Goal: Task Accomplishment & Management: Complete application form

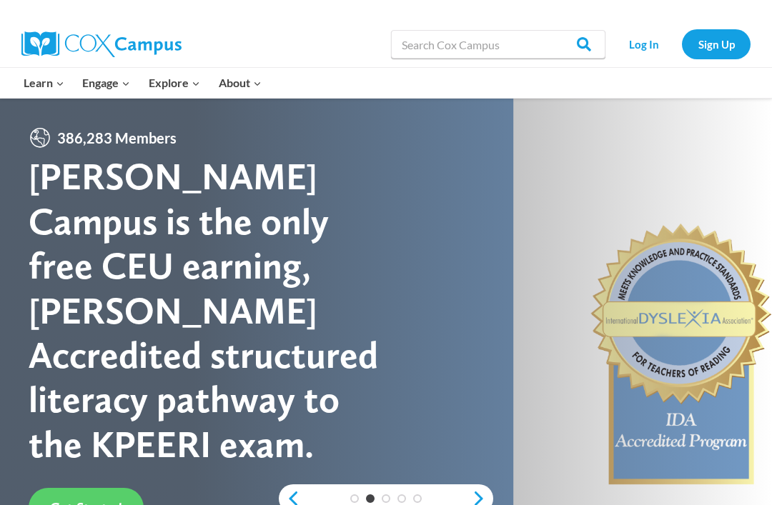
click at [652, 41] on link "Log In" at bounding box center [643, 43] width 62 height 29
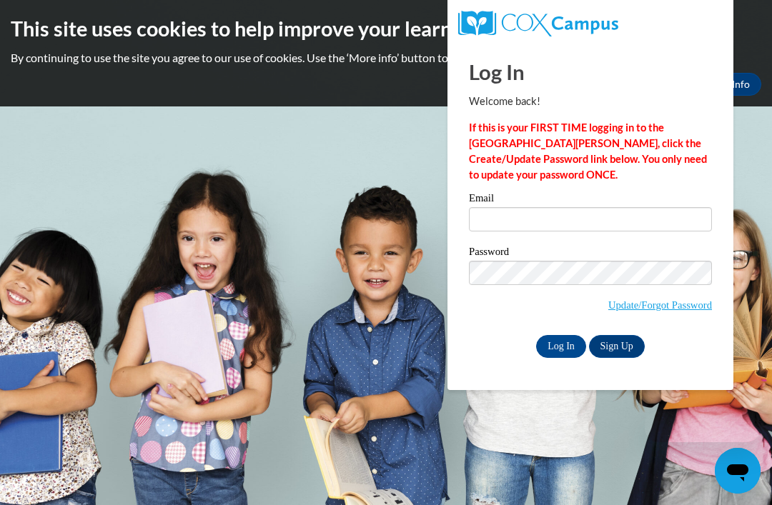
click at [545, 204] on label "Email" at bounding box center [590, 200] width 243 height 14
click at [545, 207] on input "Email" at bounding box center [590, 219] width 243 height 24
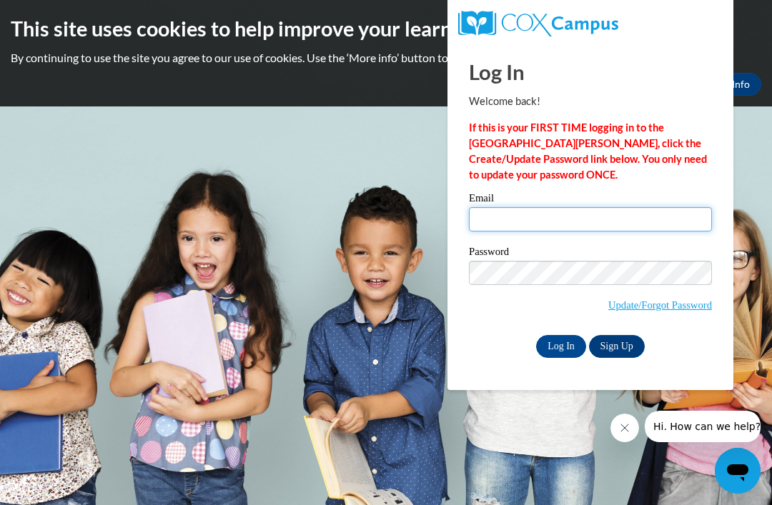
type input "[EMAIL_ADDRESS][DOMAIN_NAME]"
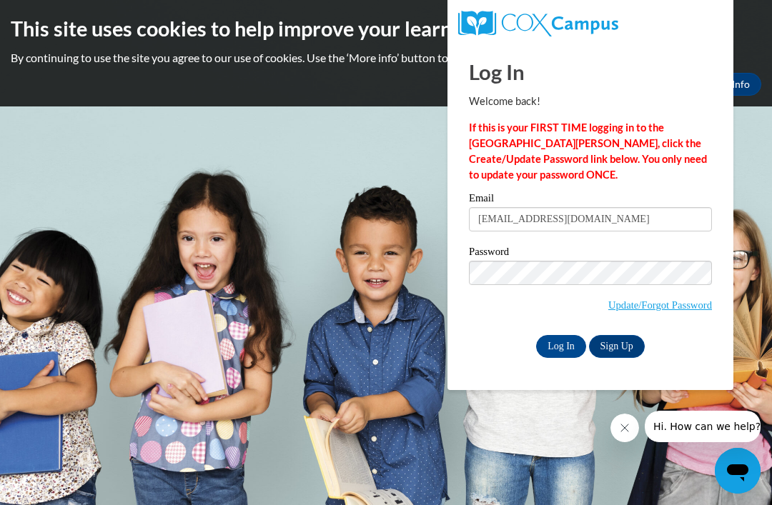
click at [561, 345] on input "Log In" at bounding box center [561, 346] width 50 height 23
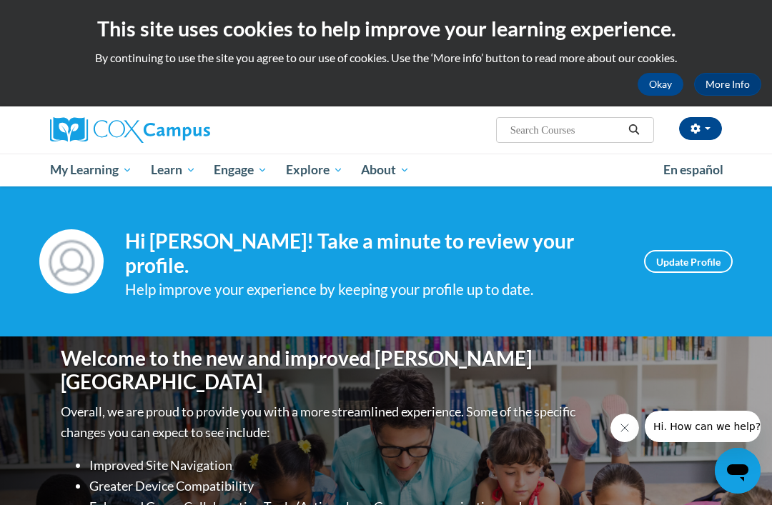
click at [627, 429] on icon "Close message from company" at bounding box center [624, 427] width 11 height 11
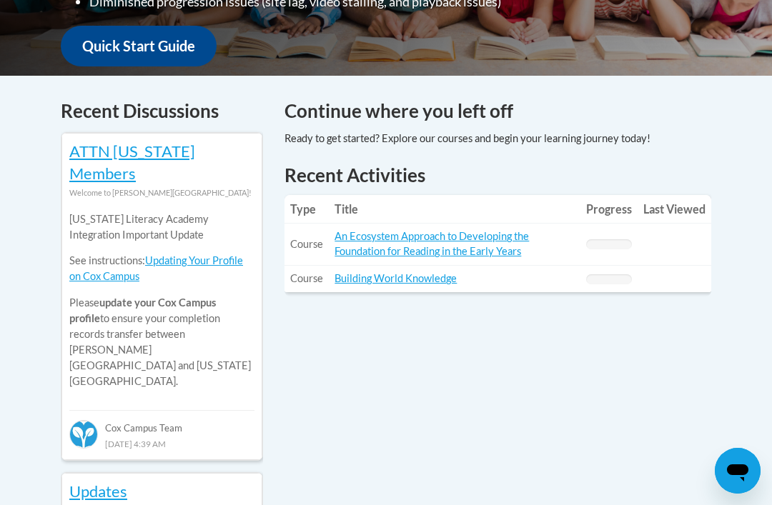
scroll to position [548, 0]
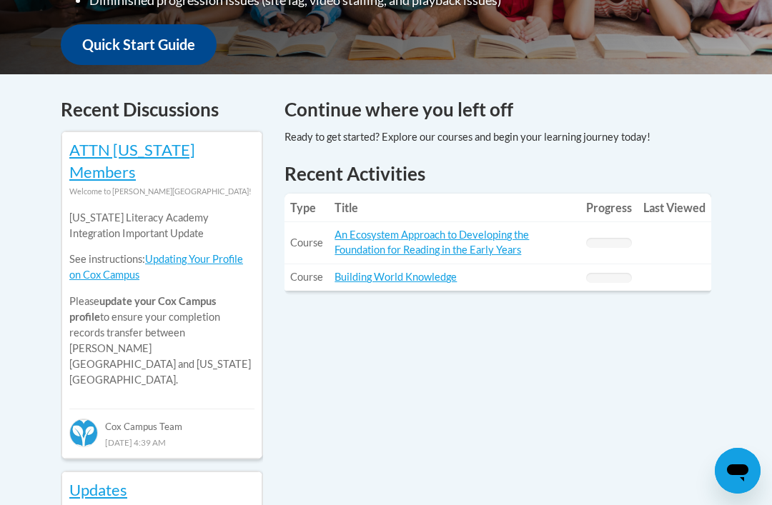
click at [389, 237] on link "An Ecosystem Approach to Developing the Foundation for Reading in the Early Yea…" at bounding box center [431, 242] width 194 height 27
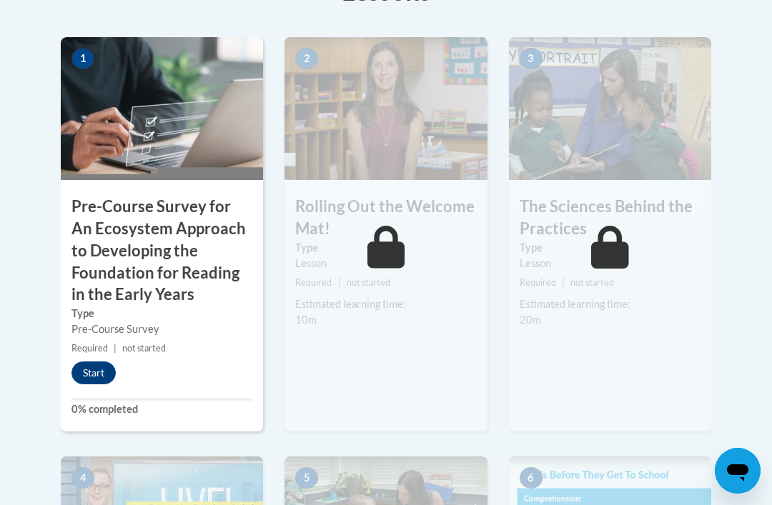
scroll to position [516, 0]
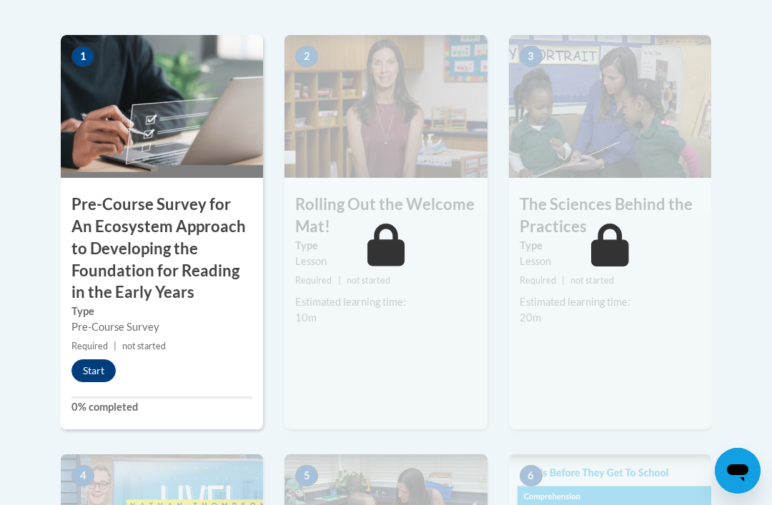
click at [106, 367] on button "Start" at bounding box center [93, 370] width 44 height 23
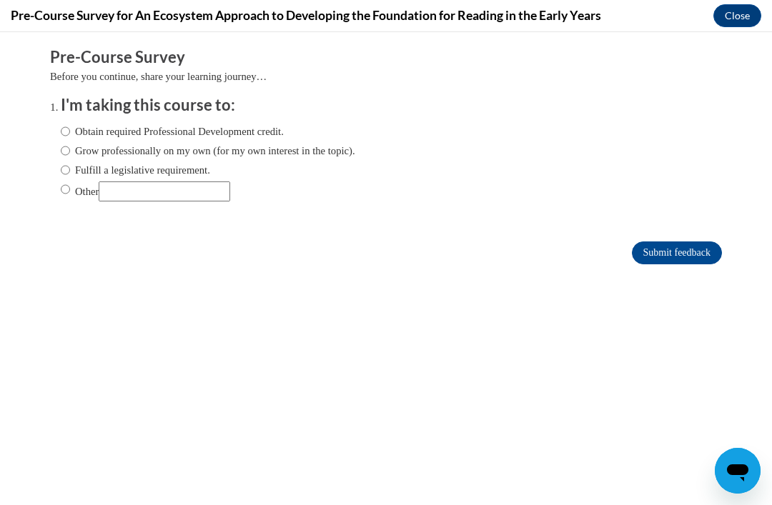
scroll to position [0, 0]
click at [79, 127] on label "Obtain required Professional Development credit." at bounding box center [172, 132] width 223 height 16
click at [70, 127] on input "Obtain required Professional Development credit." at bounding box center [65, 132] width 9 height 16
radio input "true"
click at [69, 151] on input "Grow professionally on my own (for my own interest in the topic)." at bounding box center [65, 151] width 9 height 16
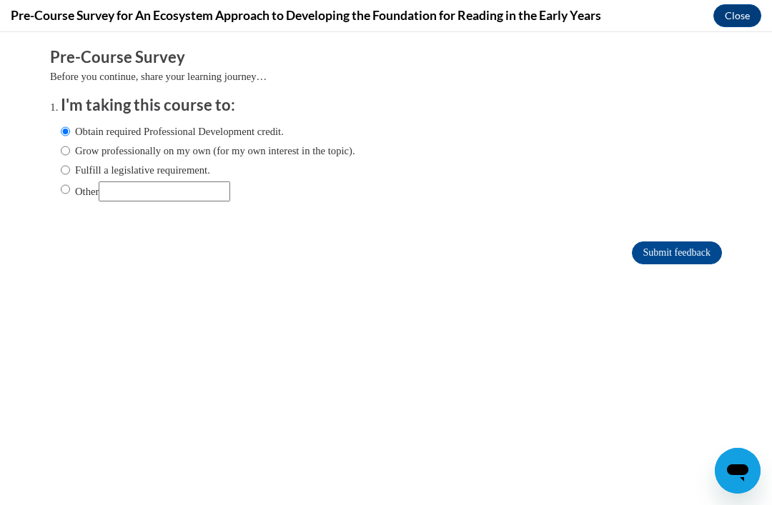
radio input "true"
click at [66, 131] on input "Obtain required Professional Development credit." at bounding box center [65, 132] width 9 height 16
radio input "true"
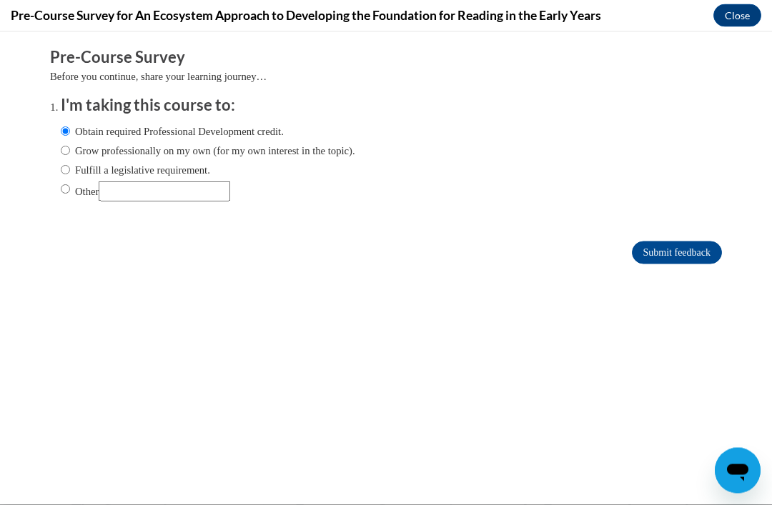
scroll to position [995, 0]
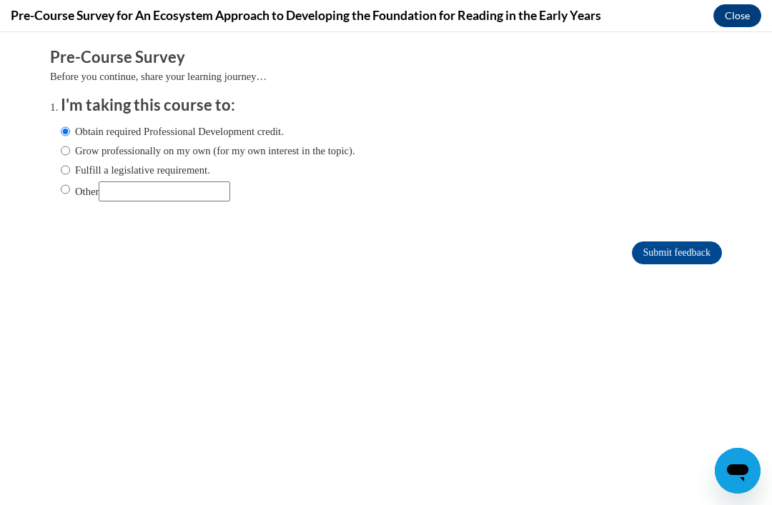
click at [674, 250] on input "Submit feedback" at bounding box center [677, 252] width 90 height 23
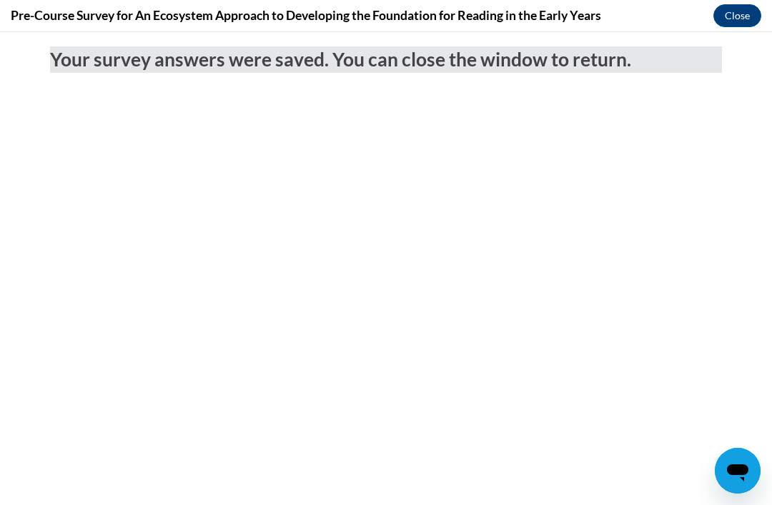
scroll to position [720, 0]
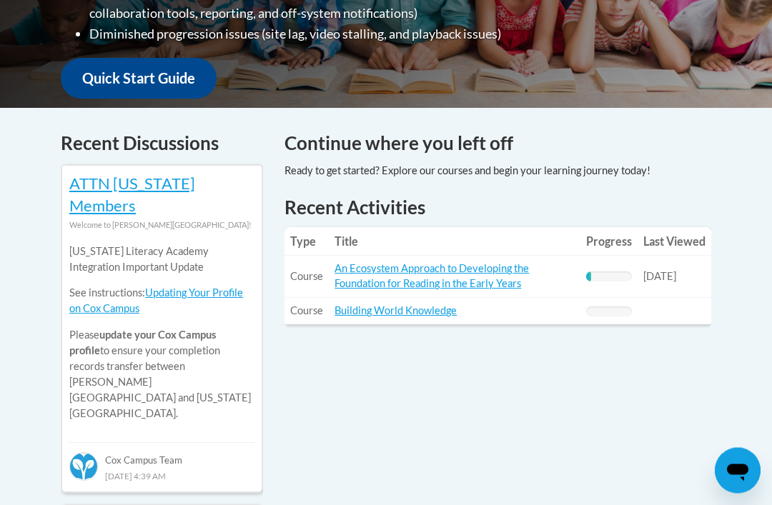
scroll to position [515, 0]
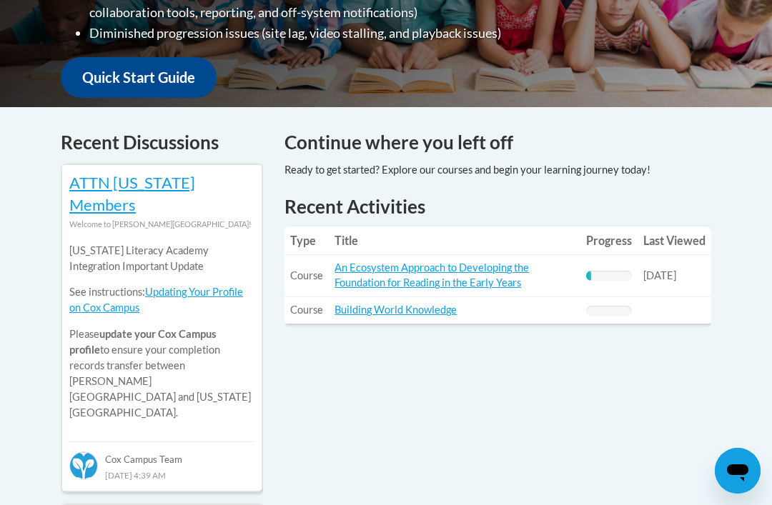
click at [427, 278] on link "An Ecosystem Approach to Developing the Foundation for Reading in the Early Yea…" at bounding box center [431, 274] width 194 height 27
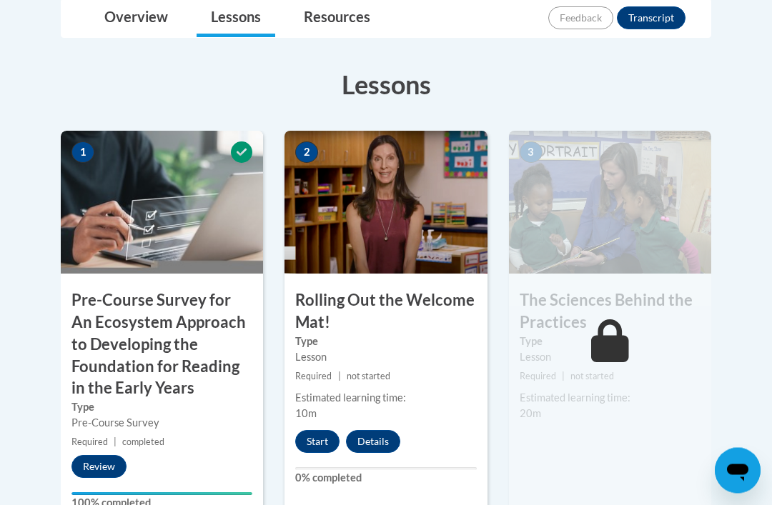
scroll to position [429, 0]
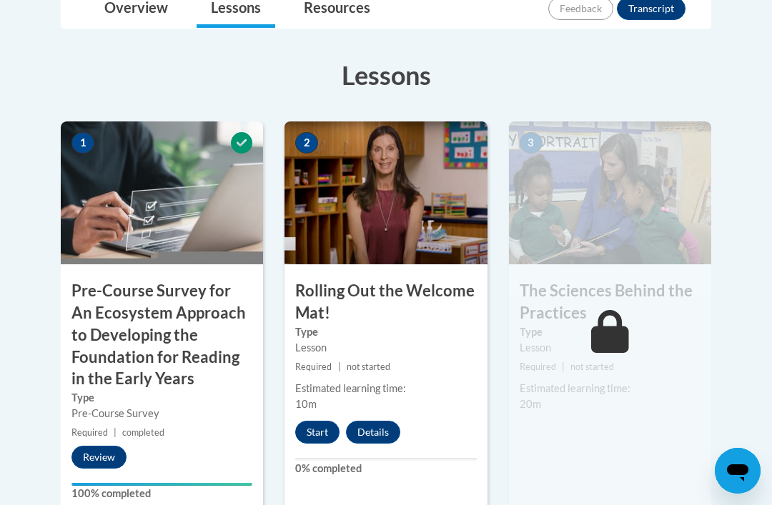
click at [326, 434] on button "Start" at bounding box center [317, 432] width 44 height 23
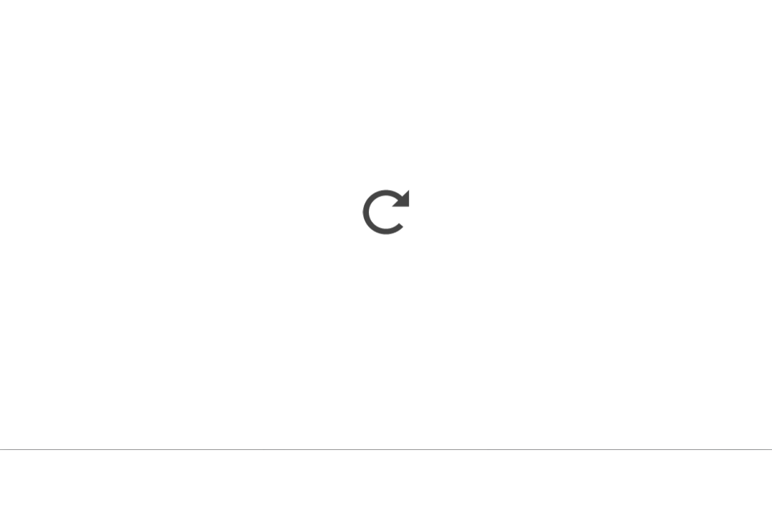
scroll to position [484, 0]
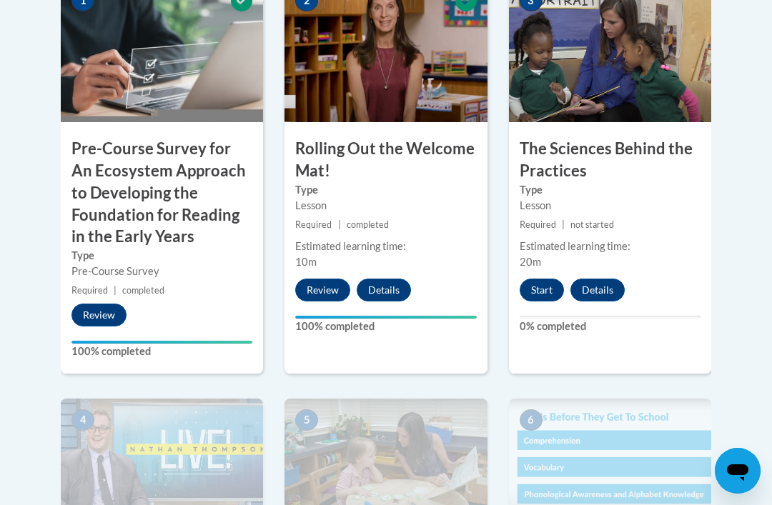
scroll to position [574, 0]
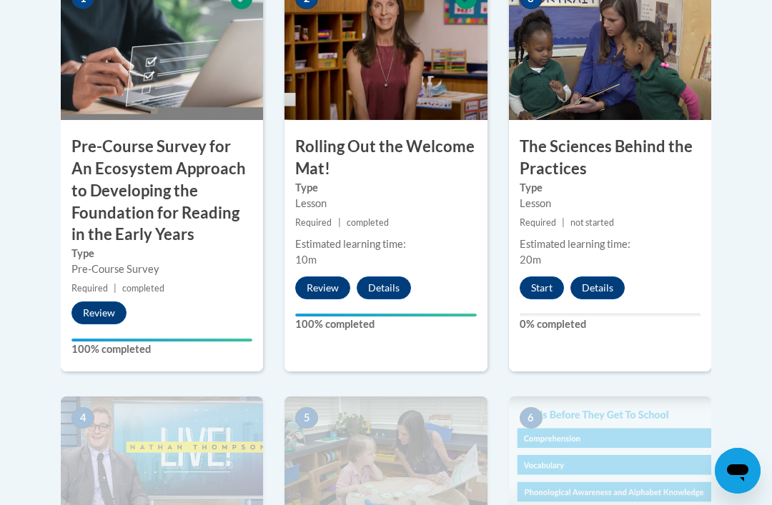
click at [543, 285] on button "Start" at bounding box center [541, 287] width 44 height 23
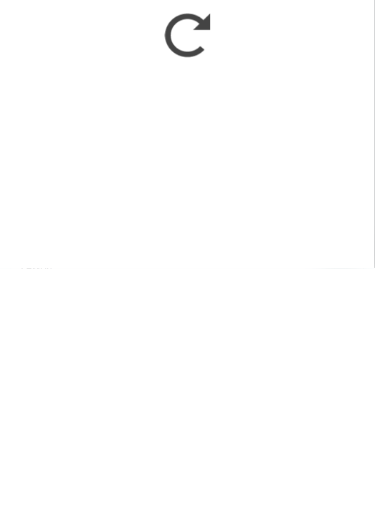
scroll to position [1278, 0]
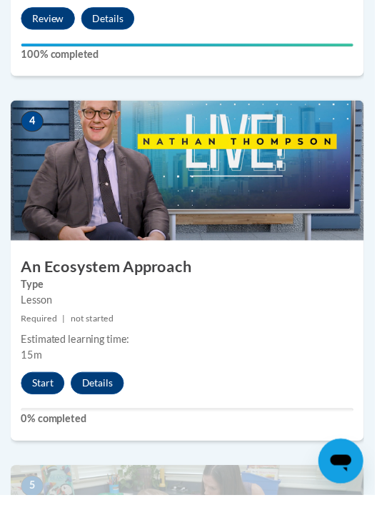
scroll to position [1618, 0]
click at [41, 381] on button "Start" at bounding box center [43, 390] width 44 height 23
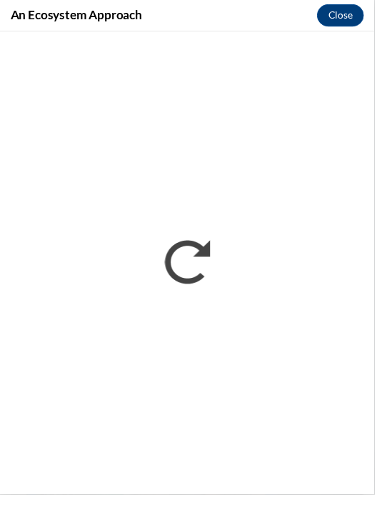
scroll to position [0, 0]
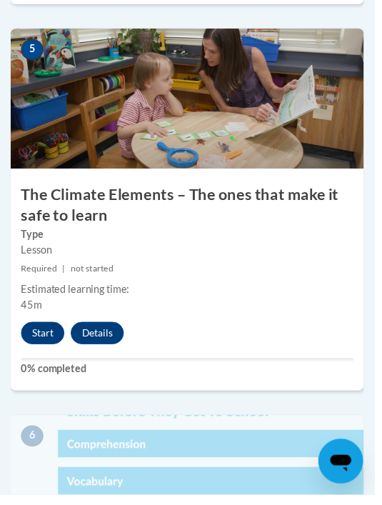
scroll to position [2064, 0]
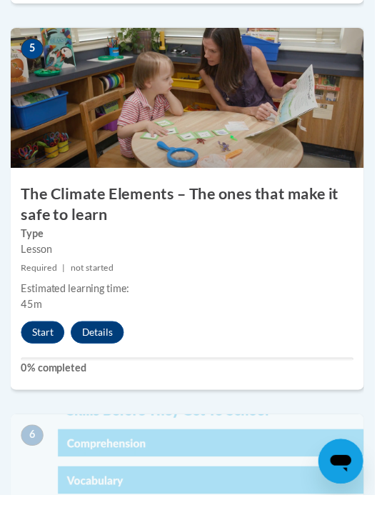
click at [48, 336] on button "Start" at bounding box center [43, 339] width 44 height 23
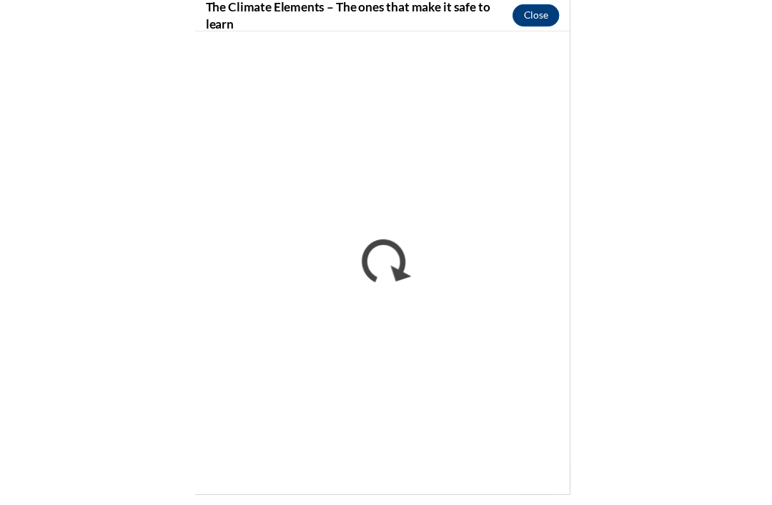
scroll to position [1543, 0]
